Goal: Transaction & Acquisition: Purchase product/service

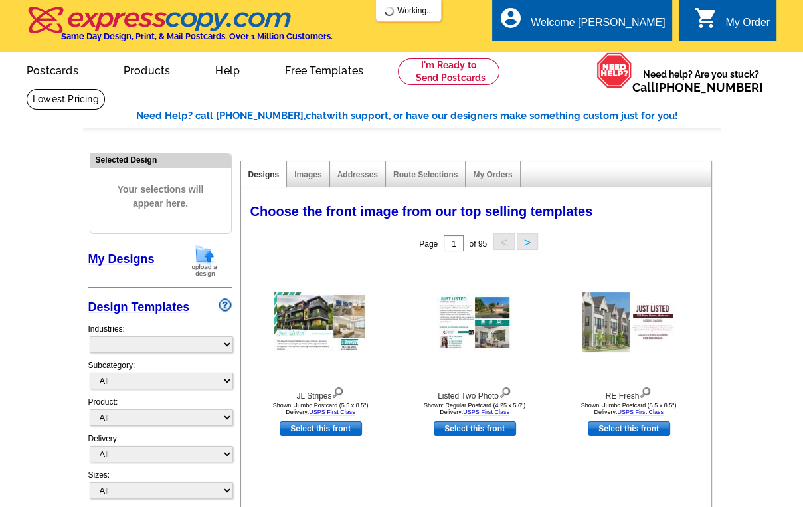
select select "785"
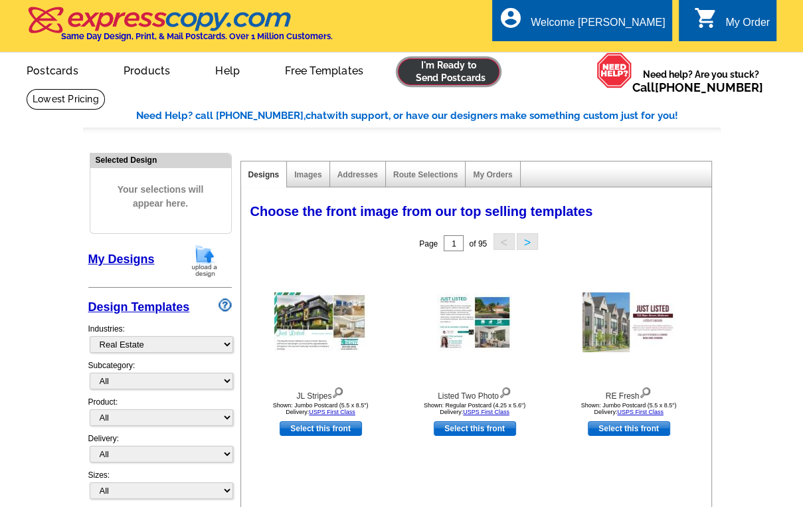
click at [448, 73] on link at bounding box center [449, 71] width 102 height 27
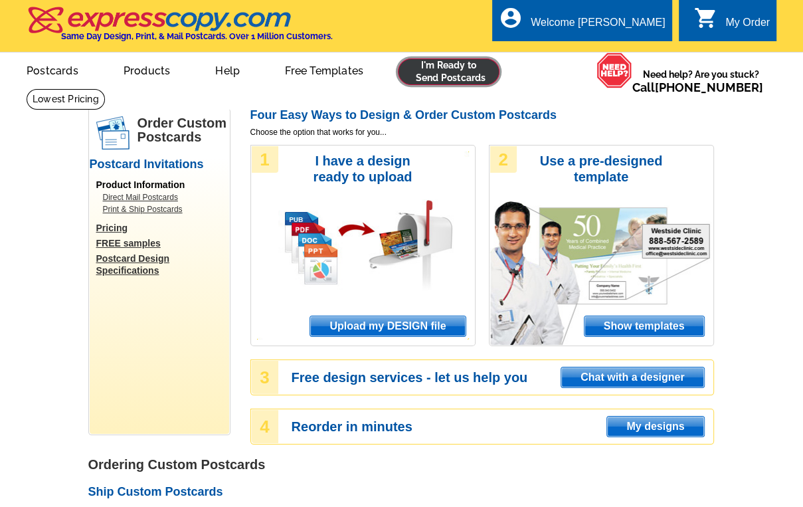
click at [440, 73] on link at bounding box center [449, 71] width 102 height 27
click at [375, 323] on span "Upload my DESIGN file" at bounding box center [387, 326] width 155 height 20
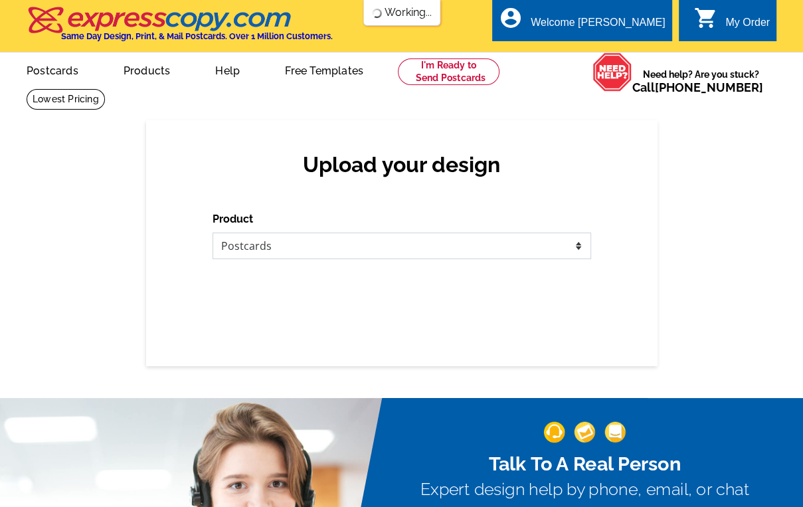
click at [345, 249] on select "Please select the type of file... Postcards Business Cards Letters and flyers G…" at bounding box center [402, 246] width 379 height 27
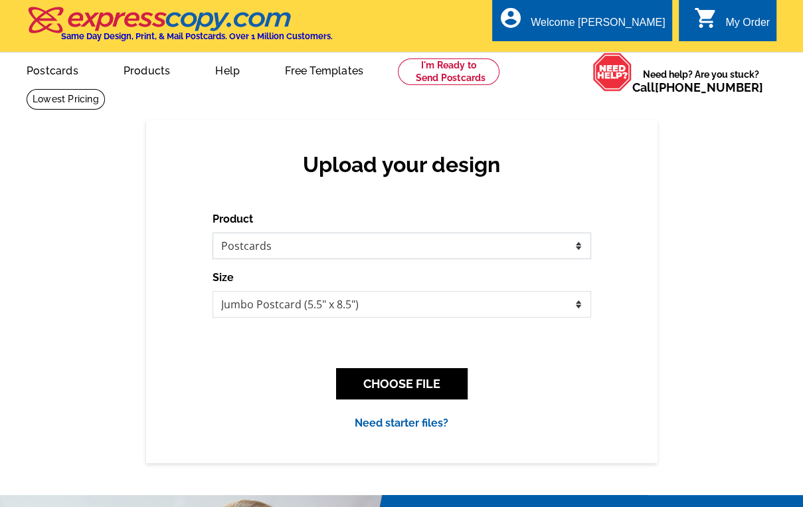
click at [213, 233] on select "Please select the type of file... Postcards Business Cards Letters and flyers G…" at bounding box center [402, 246] width 379 height 27
click at [385, 385] on button "CHOOSE FILE" at bounding box center [402, 383] width 132 height 31
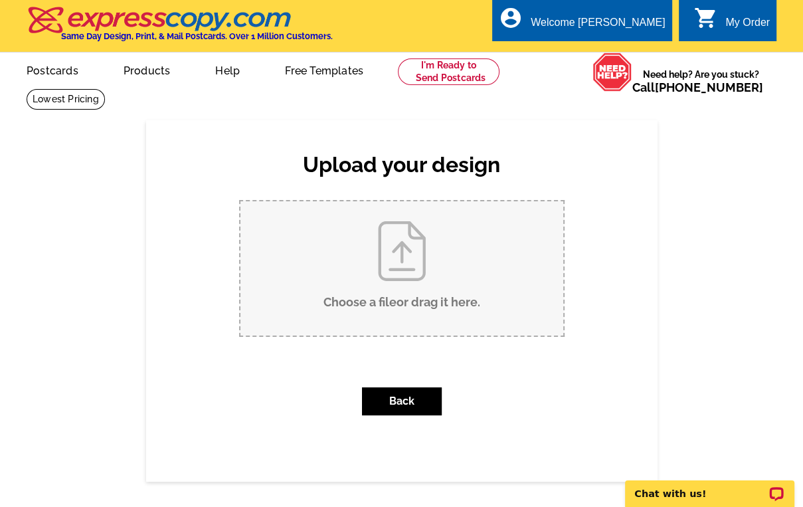
click at [405, 273] on input "Choose a file or drag it here ." at bounding box center [401, 268] width 323 height 134
type input "C:\fakepath\Just Listed 27208 Corbin Road.tif"
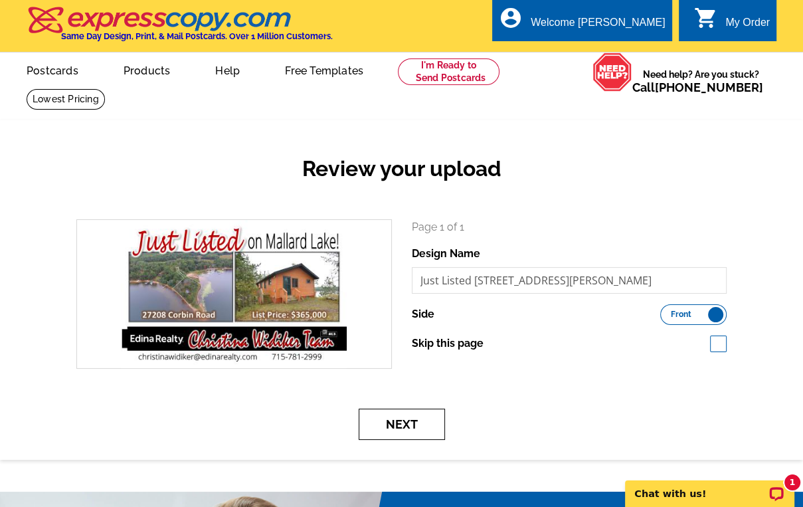
click at [401, 420] on button "Next" at bounding box center [402, 424] width 86 height 31
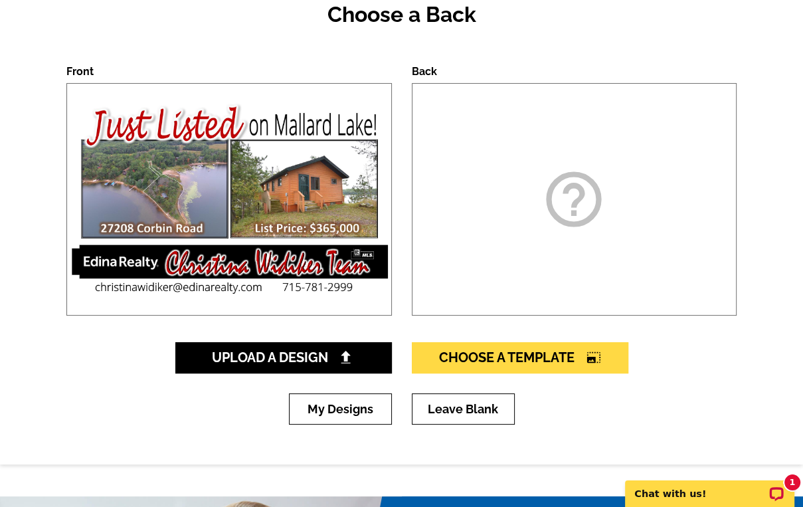
scroll to position [159, 0]
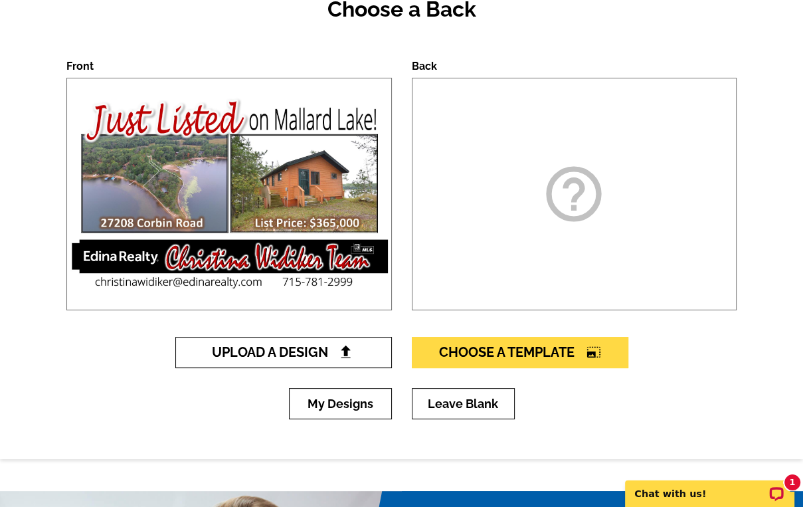
click at [337, 351] on span "Upload A Design" at bounding box center [283, 352] width 143 height 16
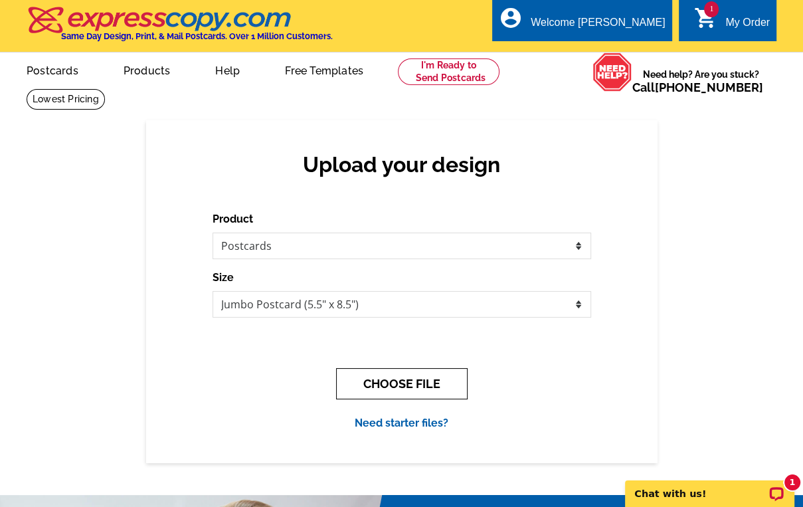
click at [405, 378] on button "CHOOSE FILE" at bounding box center [402, 383] width 132 height 31
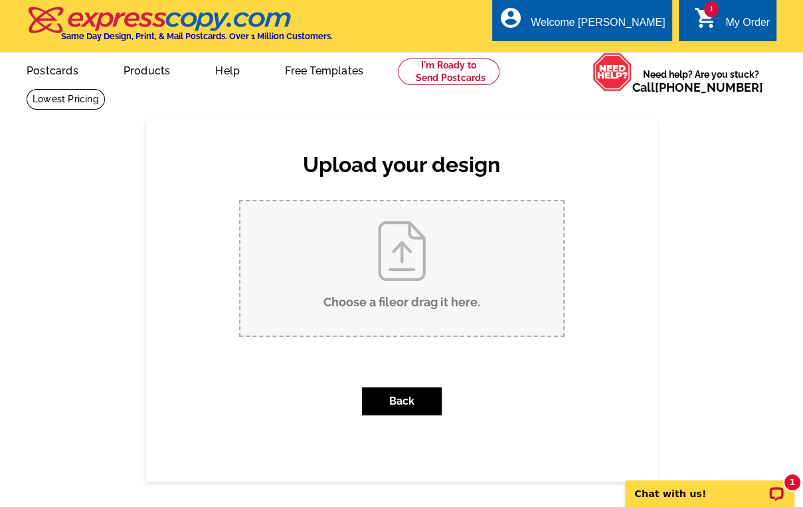
click at [412, 267] on input "Choose a file or drag it here ." at bounding box center [401, 268] width 323 height 134
type input "C:\fakepath\Just Listed BACK 27208 Corbin Road.tif"
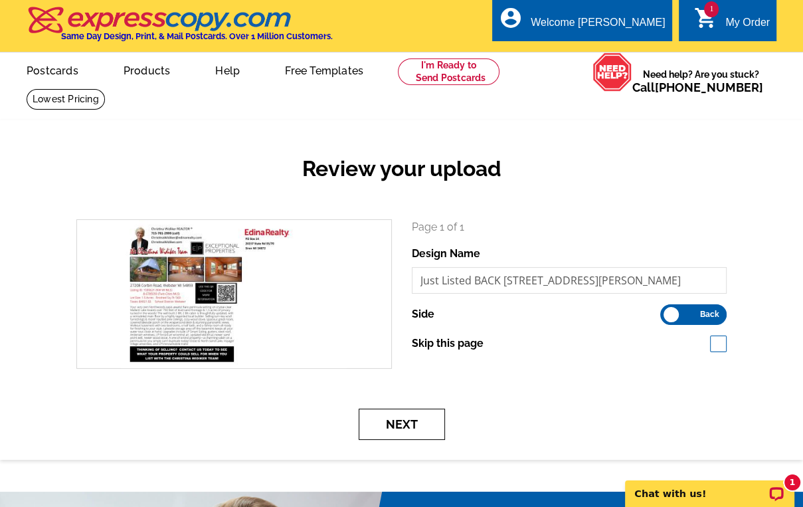
click at [409, 423] on button "Next" at bounding box center [402, 424] width 86 height 31
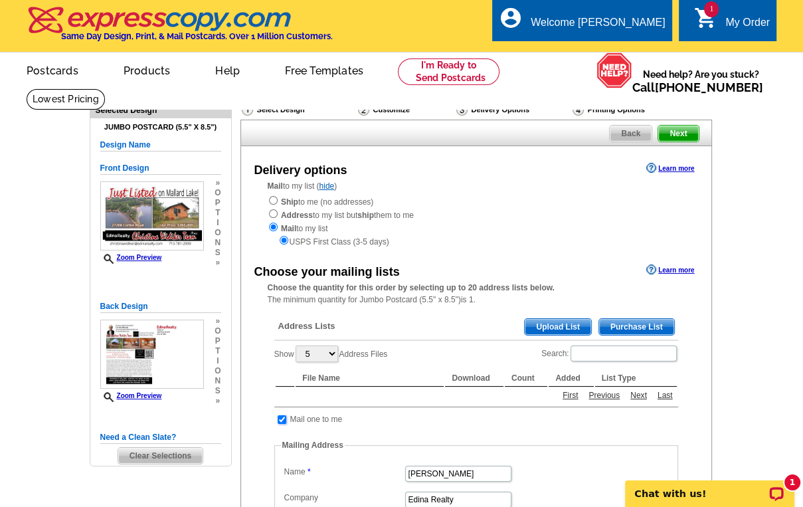
click at [280, 417] on input "checkbox" at bounding box center [282, 419] width 9 height 9
checkbox input "false"
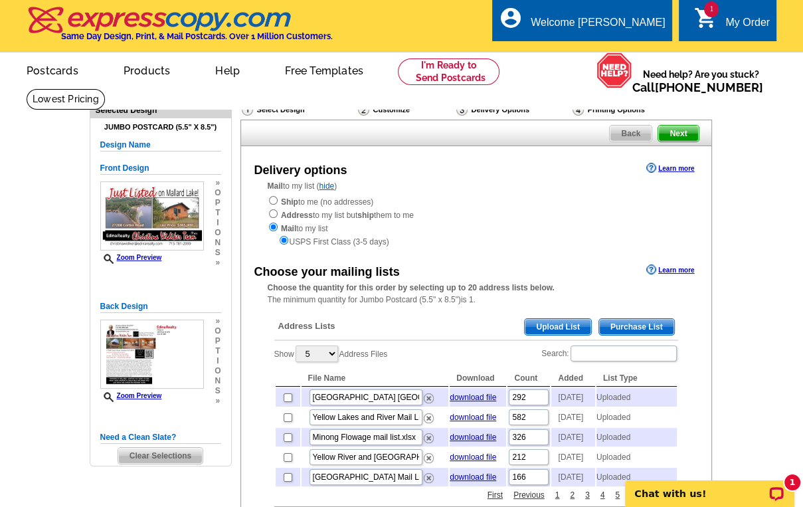
click at [548, 325] on span "Upload List" at bounding box center [558, 327] width 66 height 16
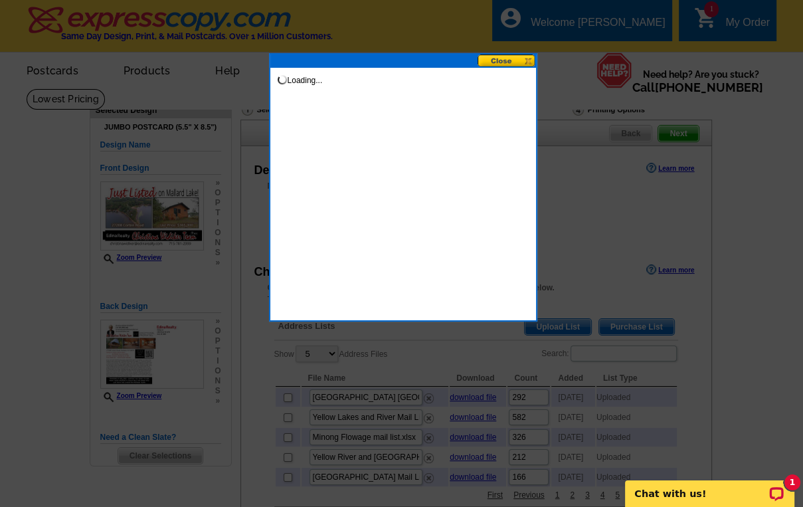
click at [500, 56] on button at bounding box center [507, 60] width 58 height 13
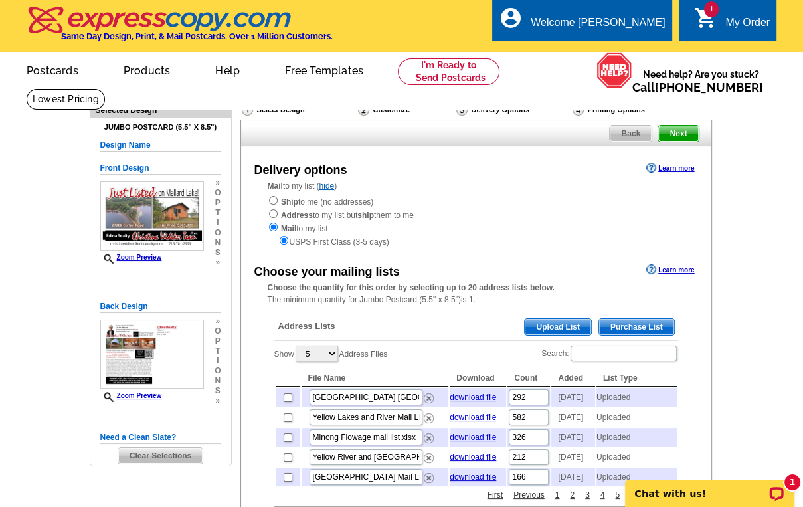
click at [557, 318] on div "Address Lists Purchase List Upload List" at bounding box center [476, 328] width 404 height 26
click at [555, 324] on span "Upload List" at bounding box center [558, 327] width 66 height 16
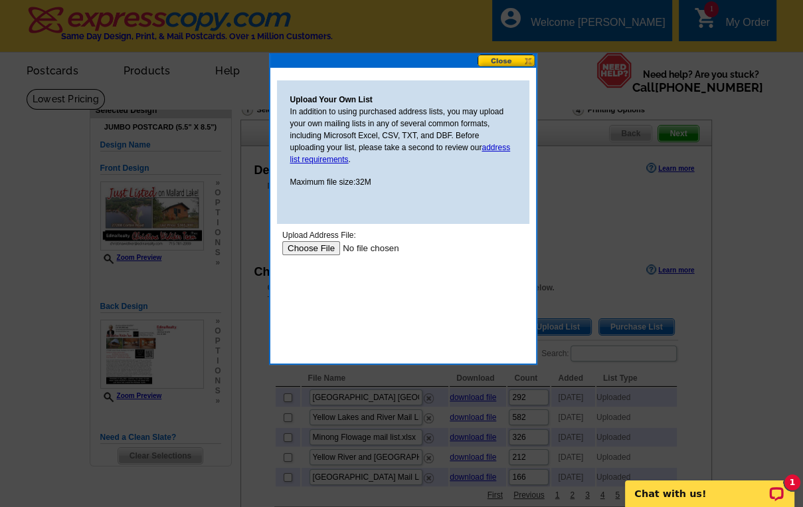
click at [304, 248] on input "file" at bounding box center [366, 248] width 168 height 14
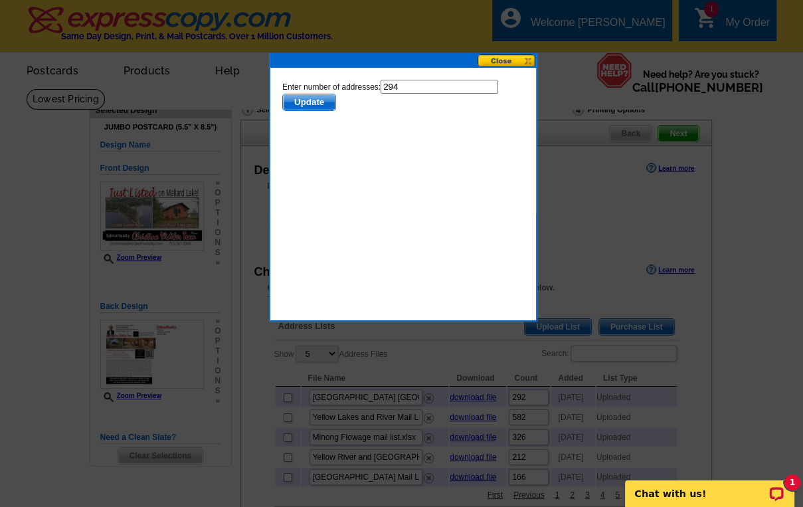
click at [300, 101] on span "Update" at bounding box center [308, 102] width 52 height 16
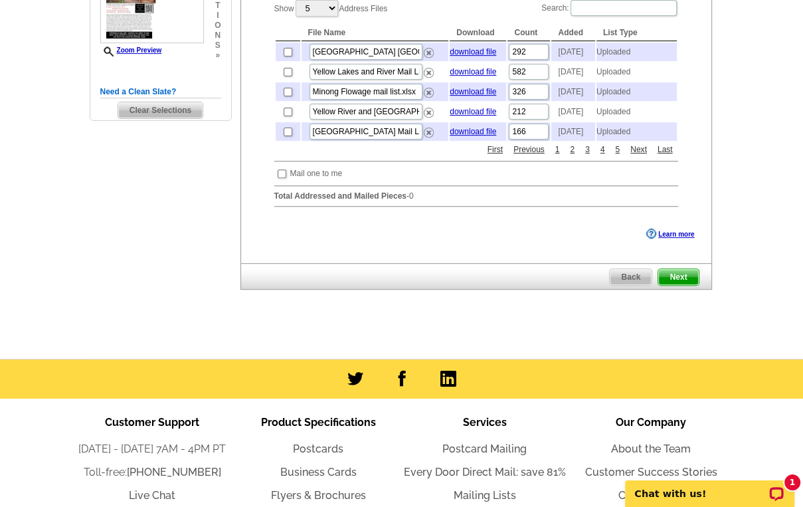
scroll to position [343, 0]
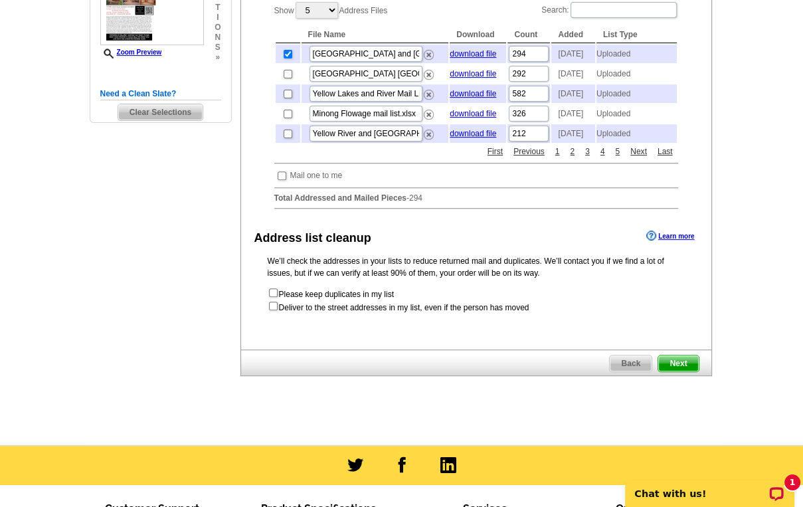
click at [681, 371] on span "Next" at bounding box center [678, 363] width 40 height 16
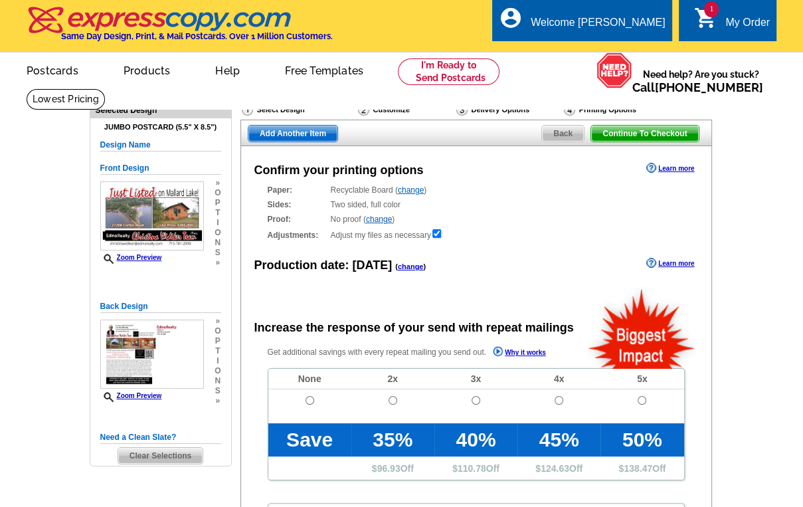
radio input "false"
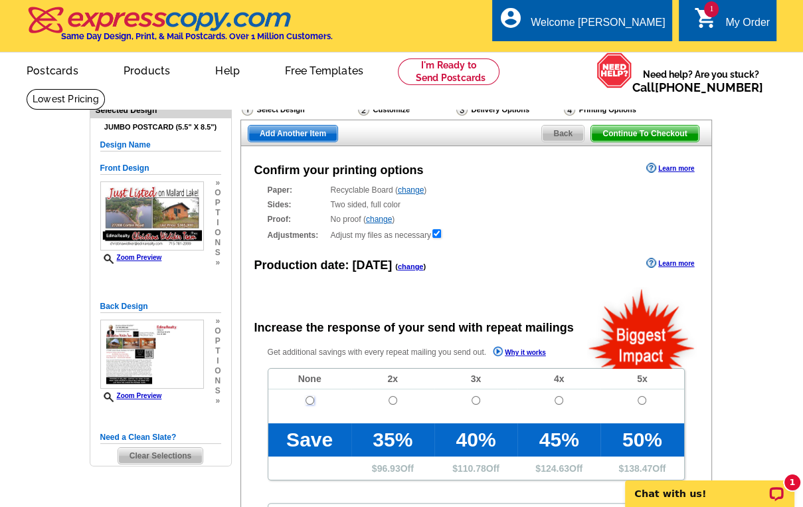
click at [308, 401] on input "radio" at bounding box center [310, 400] width 9 height 9
radio input "true"
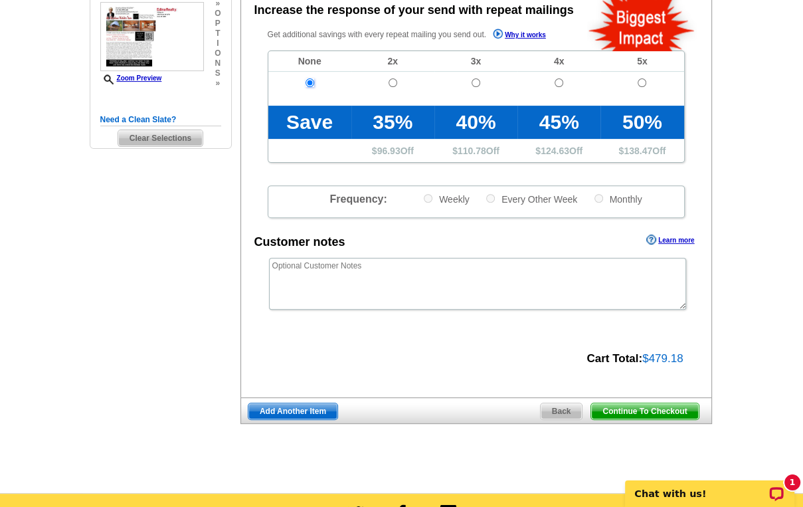
scroll to position [319, 0]
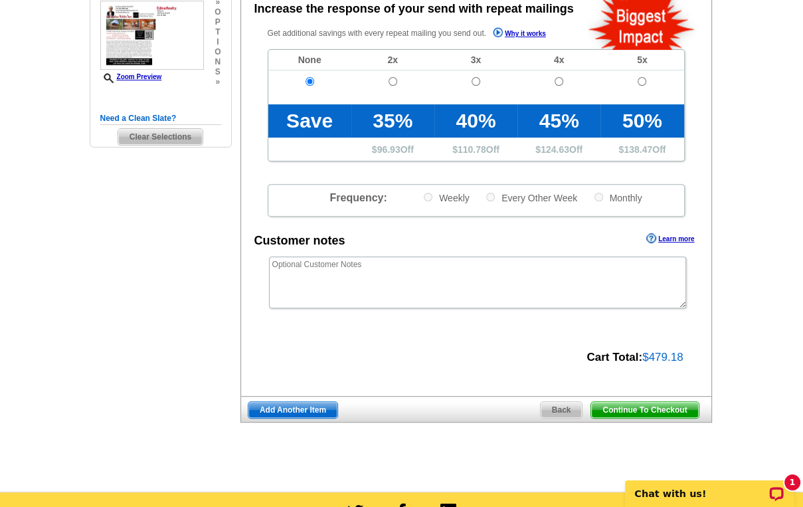
click at [658, 407] on span "Continue To Checkout" at bounding box center [644, 410] width 107 height 16
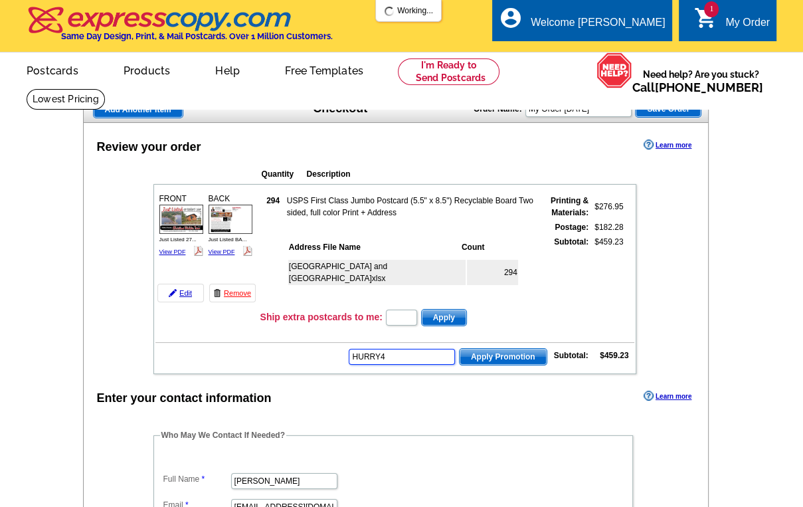
type input "HURRY40"
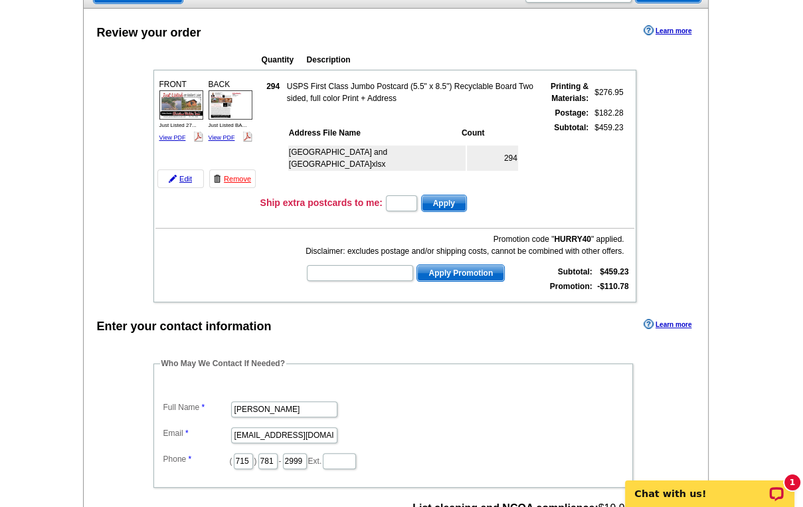
scroll to position [159, 0]
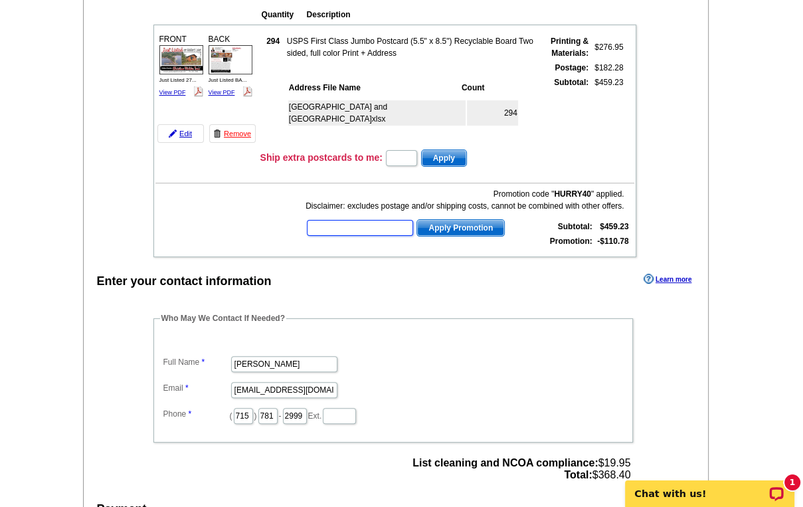
click at [318, 229] on input "text" at bounding box center [360, 228] width 106 height 16
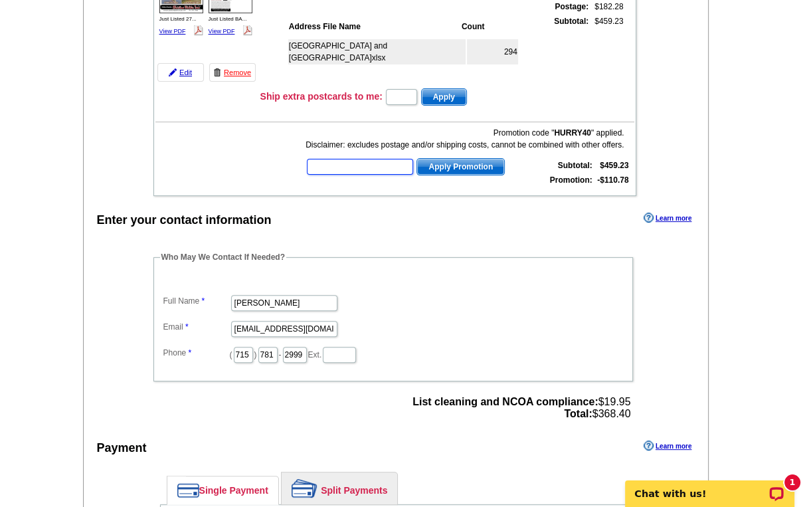
scroll to position [372, 0]
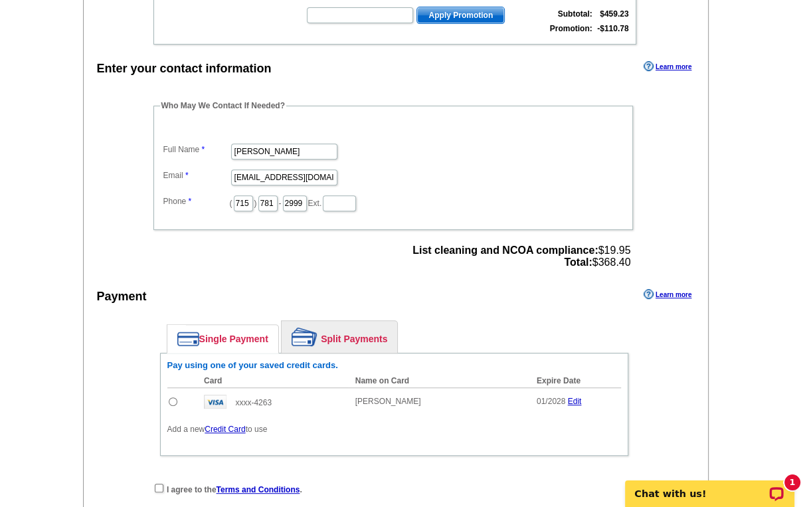
click at [171, 397] on input "radio" at bounding box center [173, 401] width 9 height 9
radio input "true"
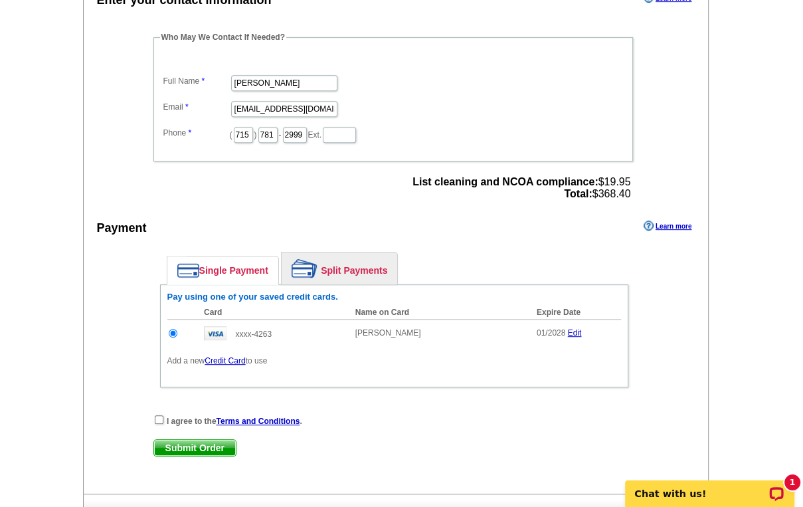
scroll to position [478, 0]
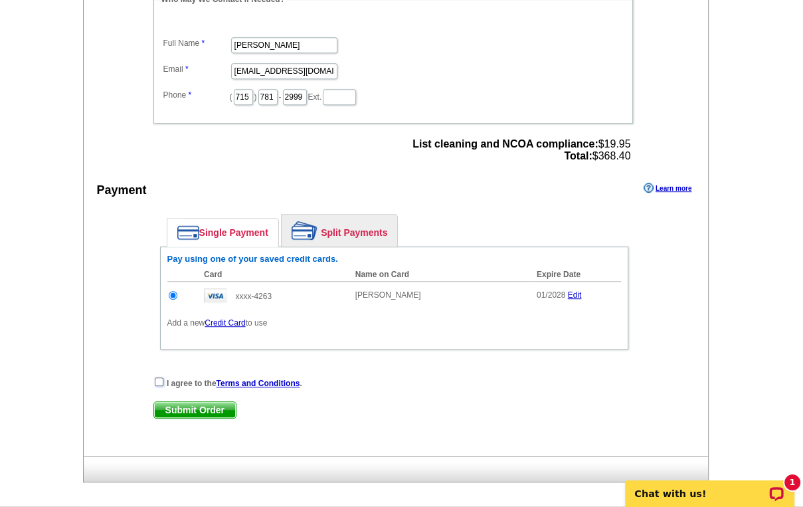
click at [155, 377] on input "checkbox" at bounding box center [159, 381] width 9 height 9
checkbox input "true"
click at [186, 402] on span "Submit Order" at bounding box center [195, 410] width 82 height 16
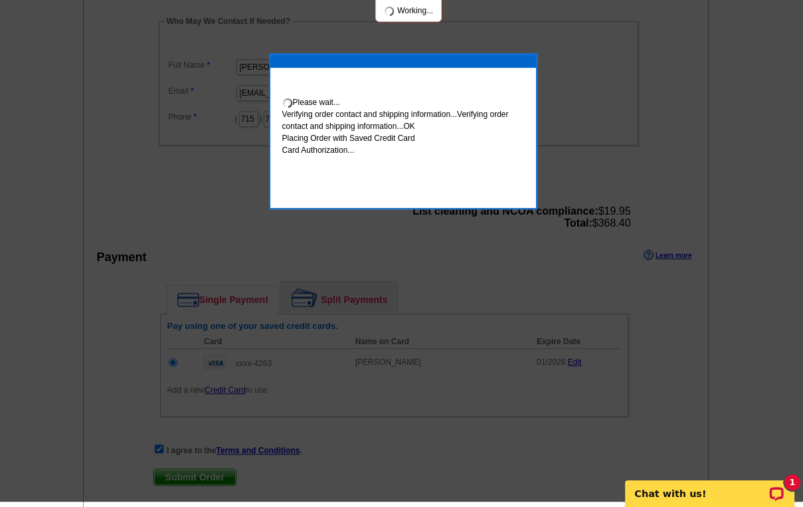
scroll to position [473, 0]
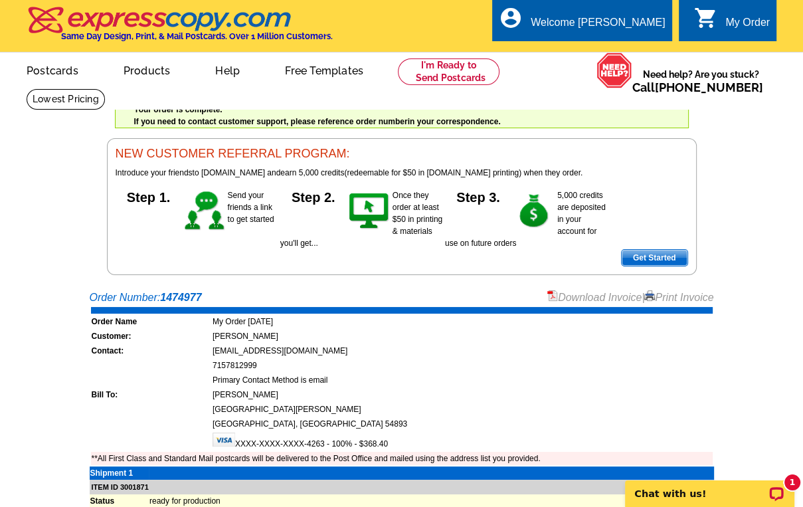
click at [670, 295] on link "Print Invoice" at bounding box center [678, 297] width 69 height 11
